Goal: Task Accomplishment & Management: Use online tool/utility

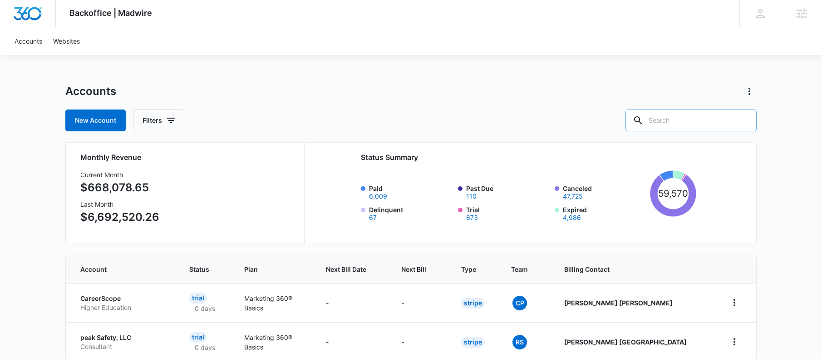
click at [711, 117] on input "text" at bounding box center [691, 120] width 131 height 22
type input "counter"
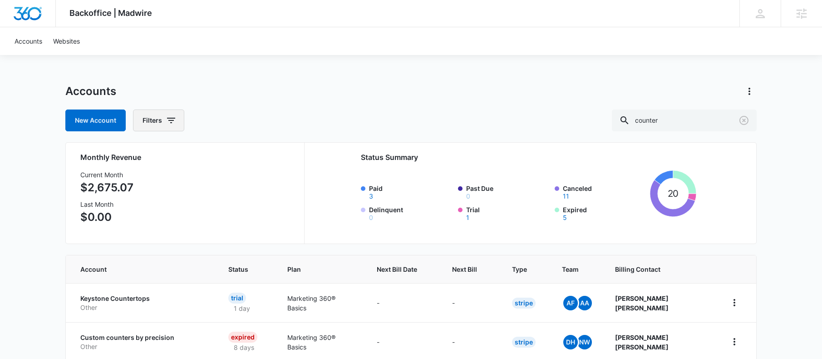
click at [161, 118] on button "Filters" at bounding box center [158, 120] width 51 height 22
click at [244, 155] on icon "Show Billing Status filters" at bounding box center [241, 153] width 11 height 11
click at [147, 182] on icon at bounding box center [149, 184] width 8 height 8
click at [145, 183] on input "Paid" at bounding box center [144, 183] width 0 height 0
checkbox input "true"
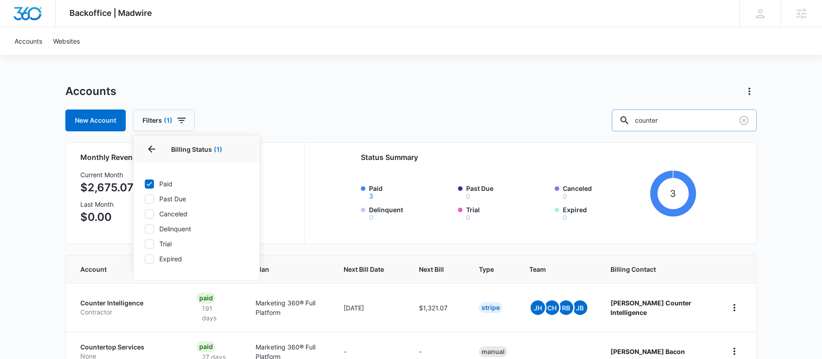
click at [691, 124] on input "counter" at bounding box center [684, 120] width 145 height 22
click at [698, 114] on input "counter" at bounding box center [684, 120] width 145 height 22
click at [697, 114] on input "counter" at bounding box center [684, 120] width 145 height 22
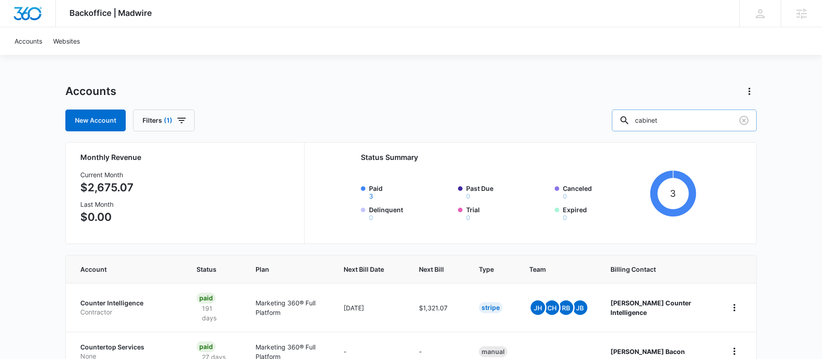
type input "cabinet"
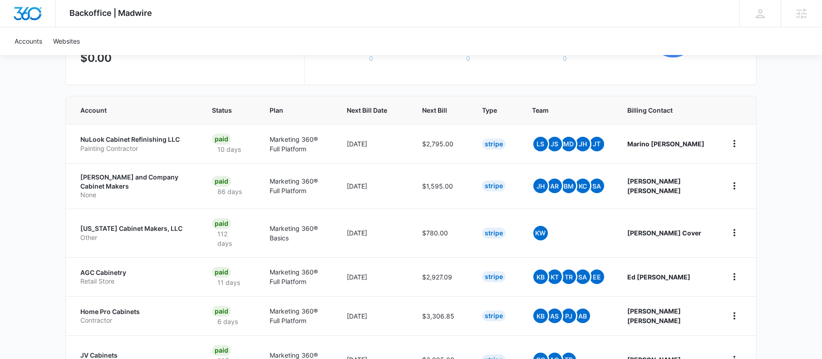
scroll to position [163, 0]
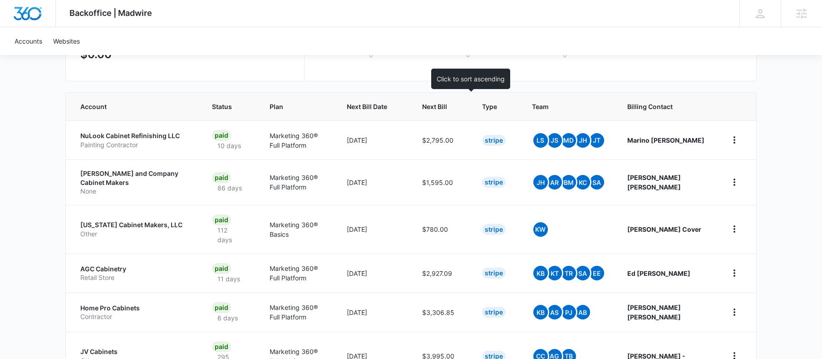
click at [447, 105] on span "Next Bill" at bounding box center [434, 107] width 25 height 10
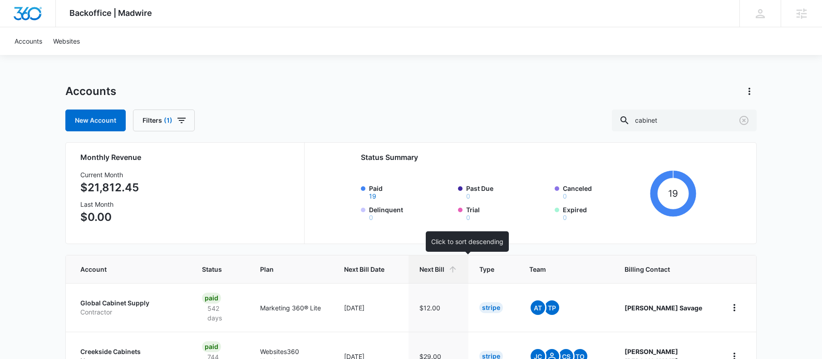
click at [444, 270] on span "Next Bill" at bounding box center [431, 269] width 25 height 10
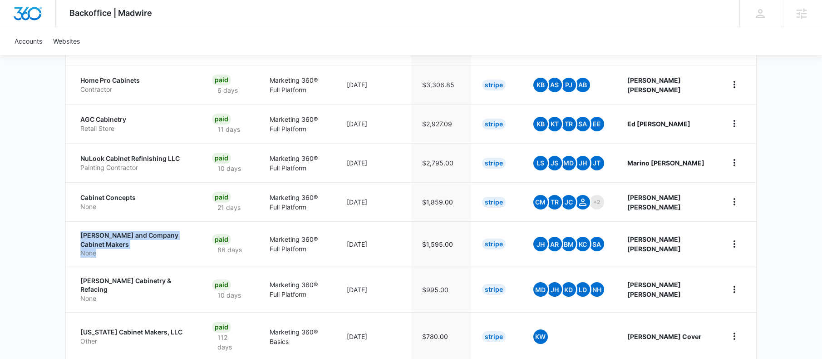
scroll to position [284, 0]
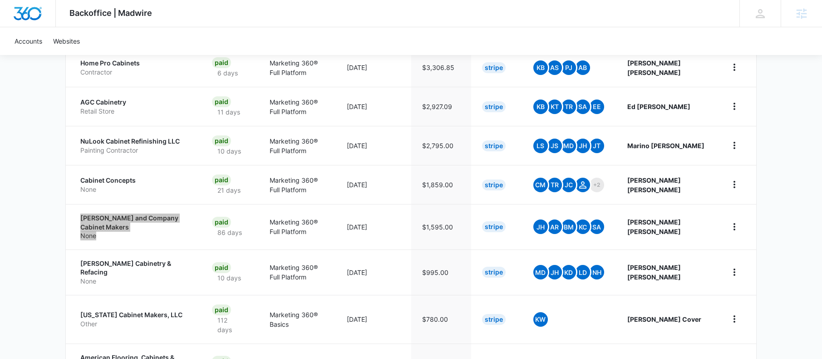
drag, startPoint x: 155, startPoint y: 287, endPoint x: 554, endPoint y: 4, distance: 489.7
click at [0, 0] on div "Backoffice | Madwire Apps Settings AF Adriann Freeman adriann.freeman@marketing…" at bounding box center [411, 100] width 822 height 768
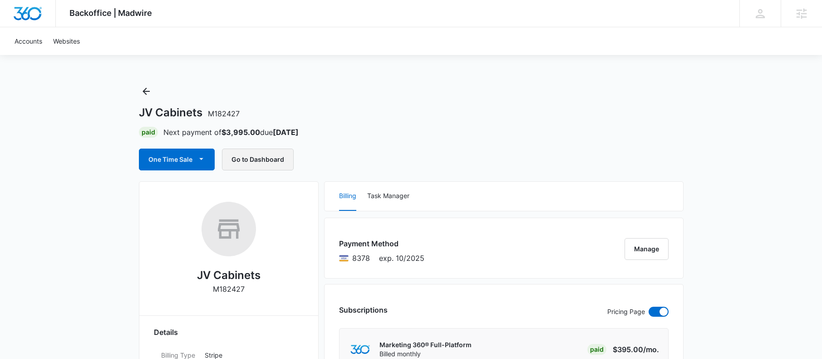
click at [253, 157] on button "Go to Dashboard" at bounding box center [258, 159] width 72 height 22
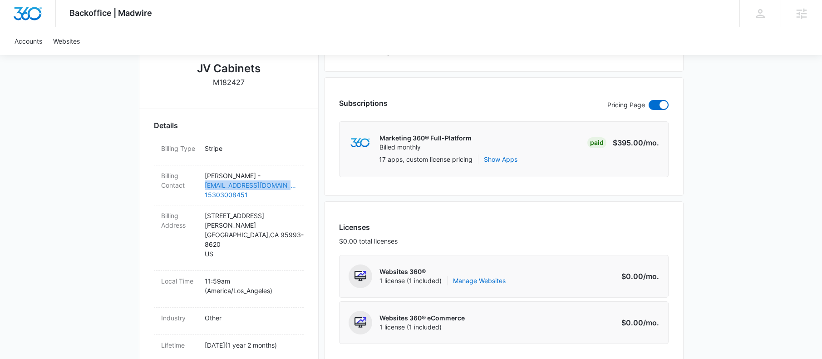
scroll to position [335, 0]
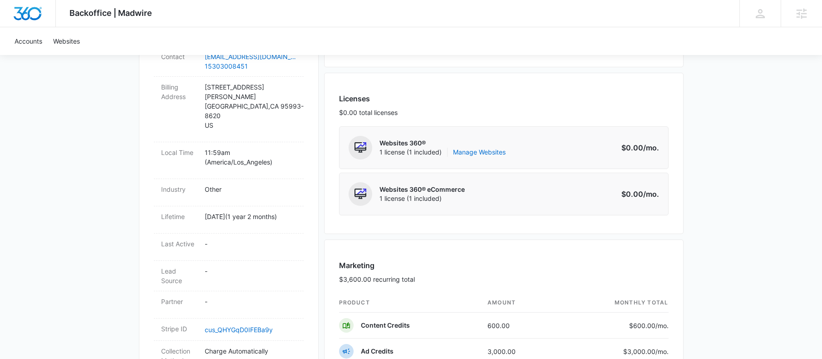
click at [738, 154] on div "Backoffice | Madwire Apps Settings AF Adriann Freeman adriann.freeman@marketing…" at bounding box center [411, 282] width 822 height 1234
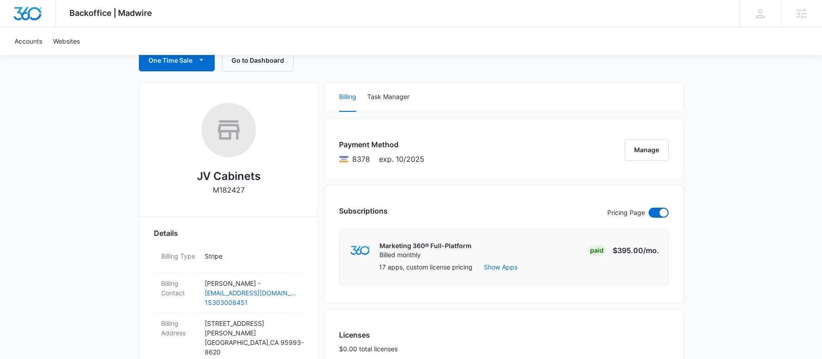
scroll to position [0, 0]
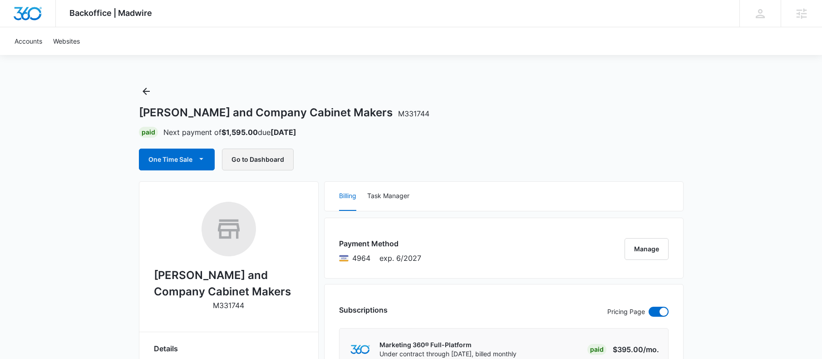
click at [266, 157] on button "Go to Dashboard" at bounding box center [258, 159] width 72 height 22
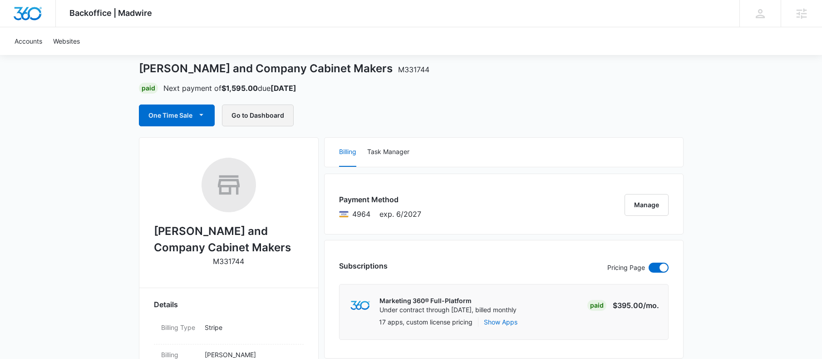
scroll to position [188, 0]
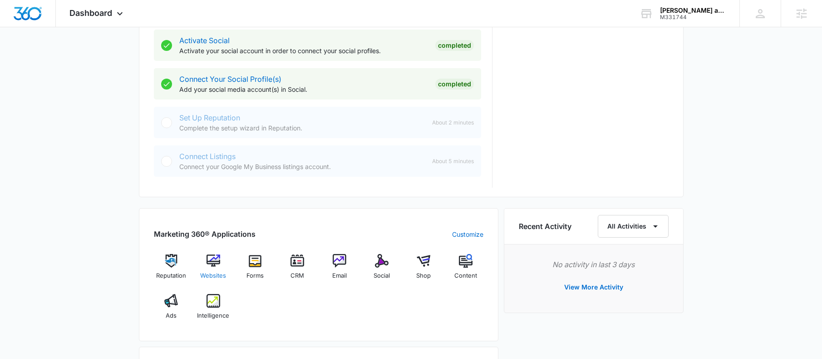
scroll to position [395, 0]
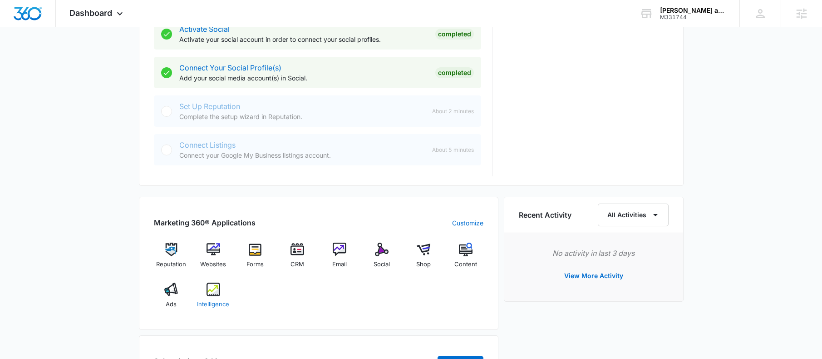
click at [221, 289] on div "Intelligence" at bounding box center [213, 298] width 35 height 33
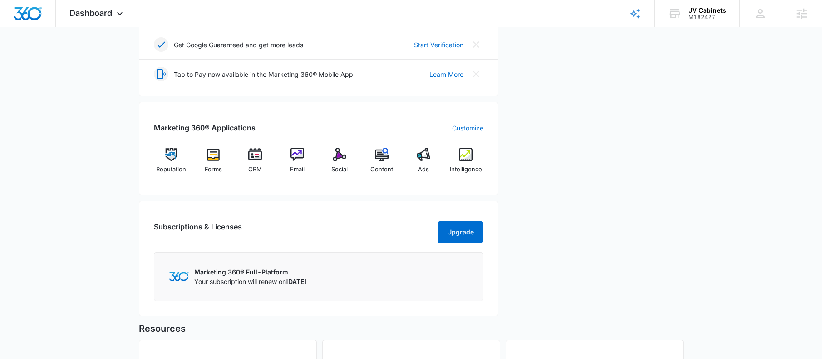
scroll to position [350, 0]
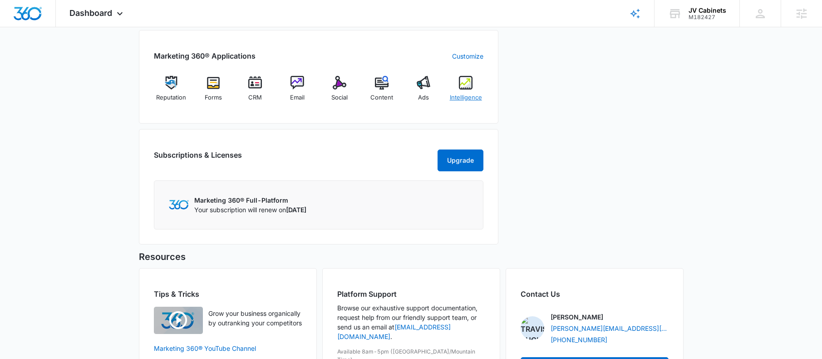
click at [466, 83] on img at bounding box center [466, 83] width 14 height 14
